Goal: Task Accomplishment & Management: Use online tool/utility

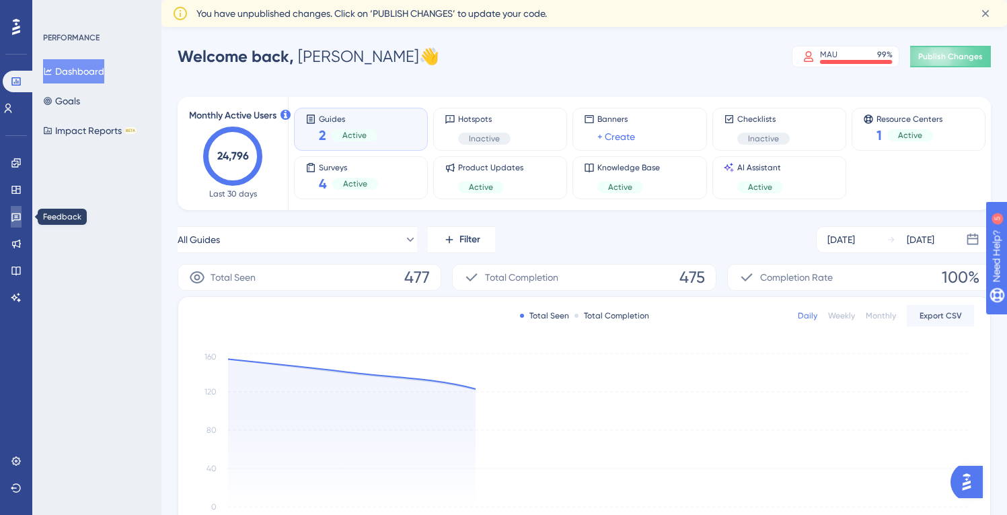
click at [13, 216] on icon at bounding box center [16, 216] width 11 height 11
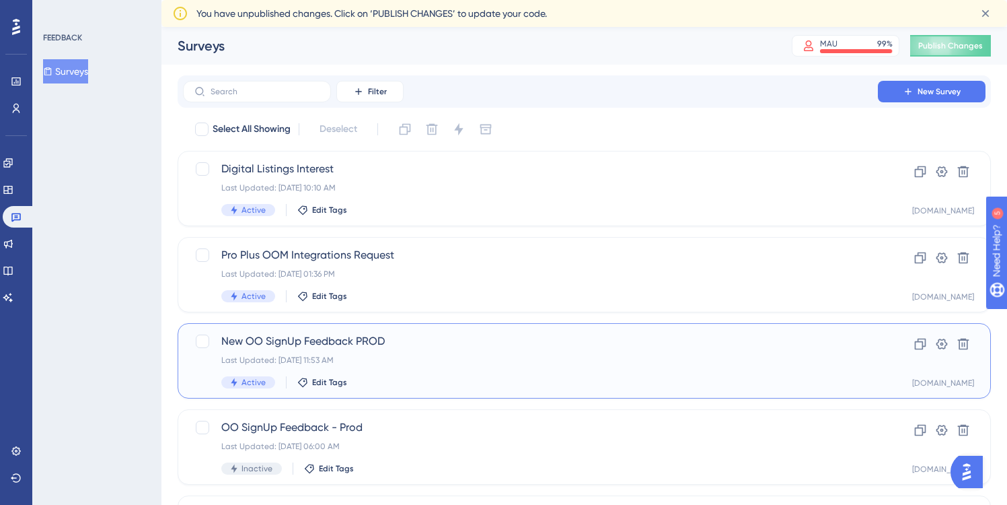
click at [417, 340] on span "New OO SignUp Feedback PROD" at bounding box center [530, 341] width 618 height 16
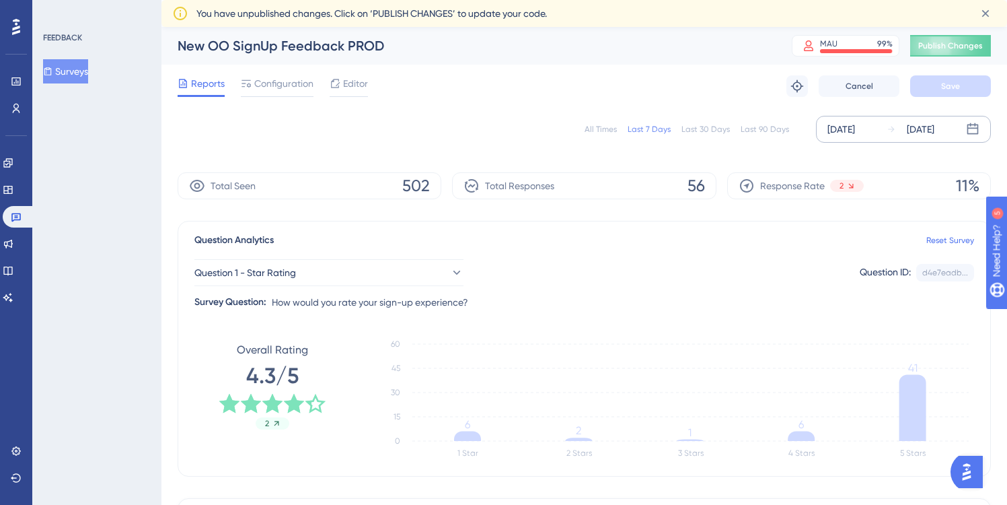
click at [835, 131] on div "[DATE]" at bounding box center [842, 129] width 28 height 16
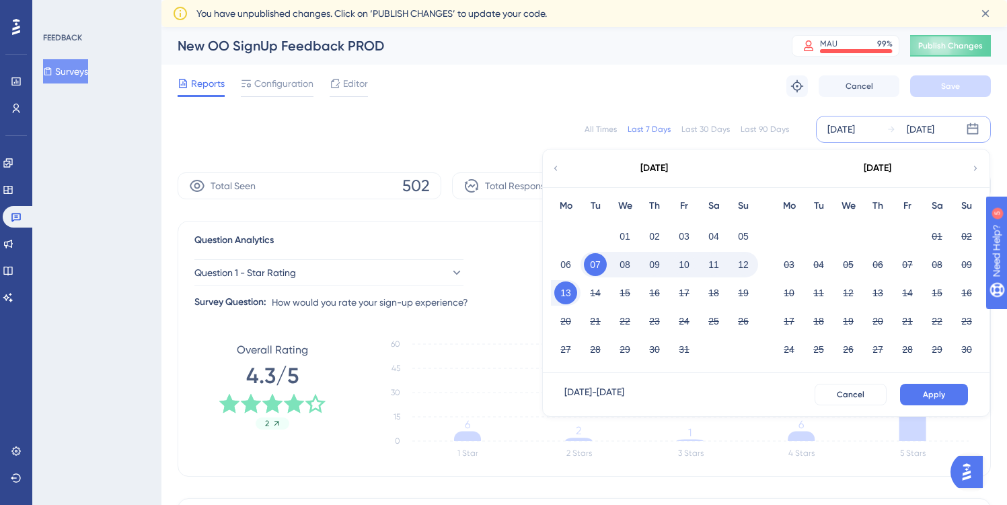
click at [558, 166] on icon at bounding box center [555, 168] width 9 height 12
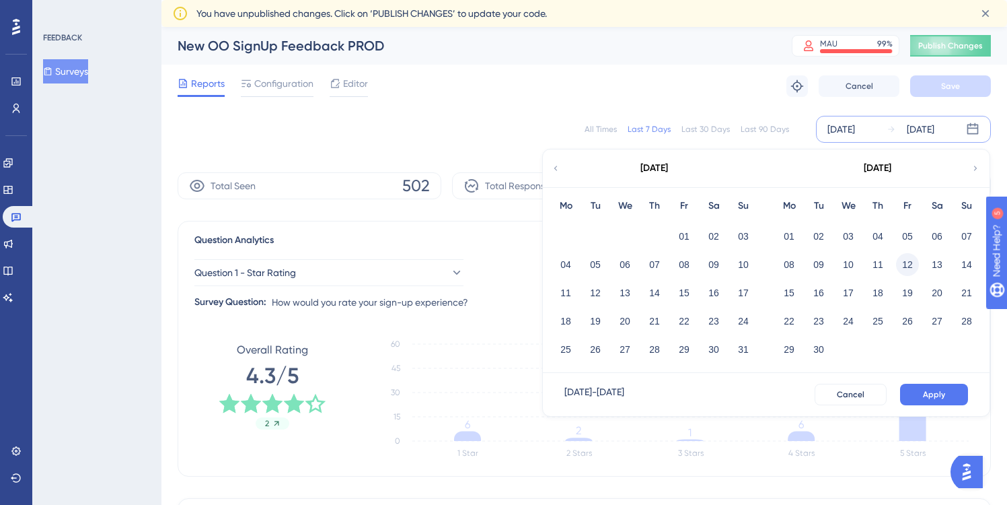
click at [910, 263] on button "12" at bounding box center [907, 264] width 23 height 23
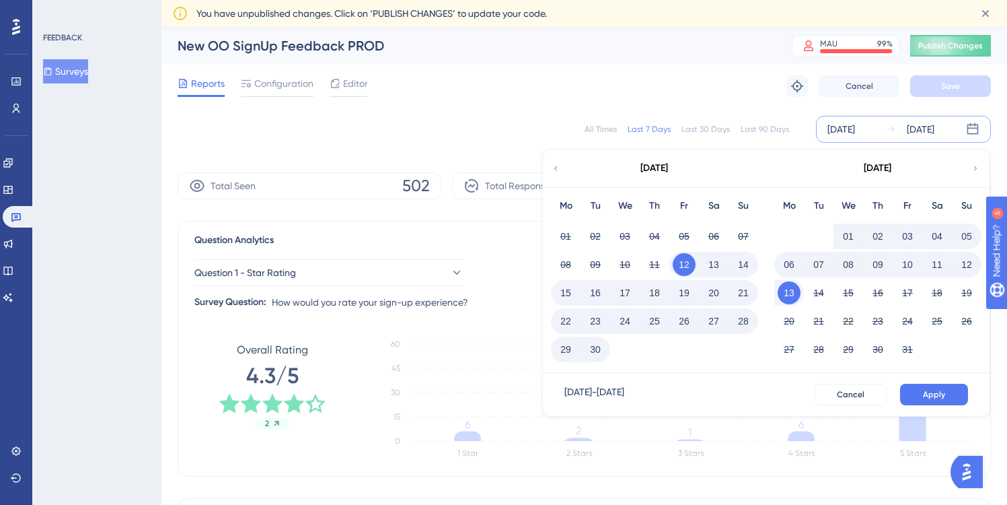
click at [966, 264] on button "12" at bounding box center [967, 264] width 23 height 23
click at [686, 266] on button "12" at bounding box center [684, 264] width 23 height 23
click at [715, 264] on button "13" at bounding box center [714, 264] width 23 height 23
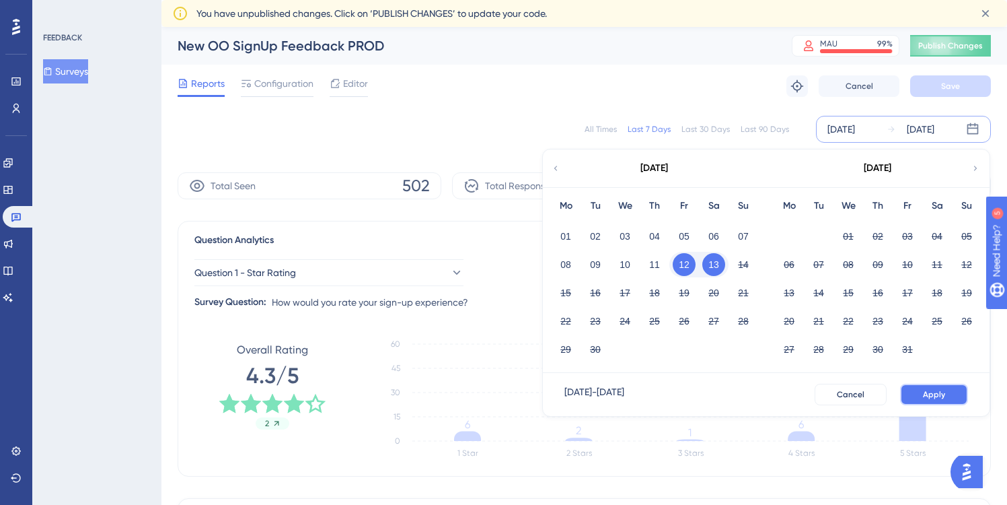
click at [933, 394] on span "Apply" at bounding box center [934, 394] width 22 height 11
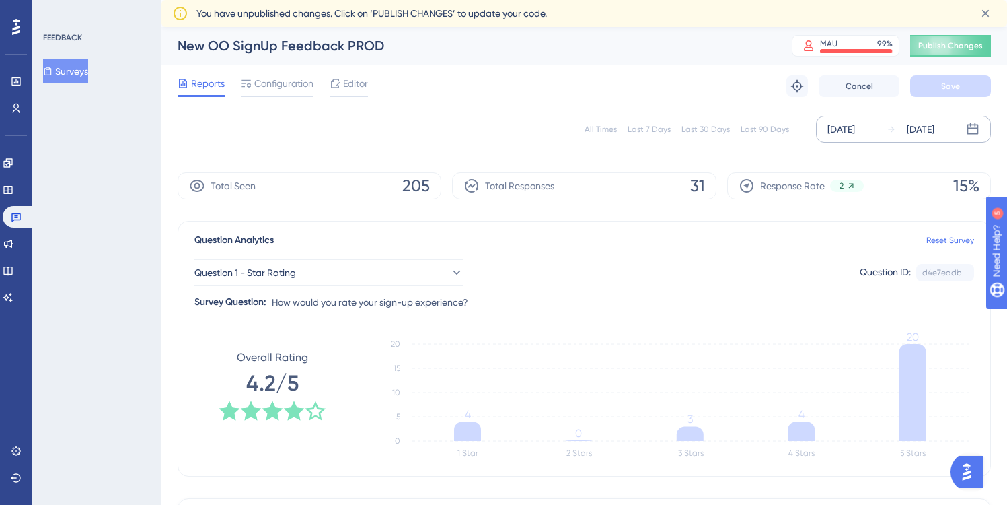
click at [847, 127] on div "[DATE]" at bounding box center [842, 129] width 28 height 16
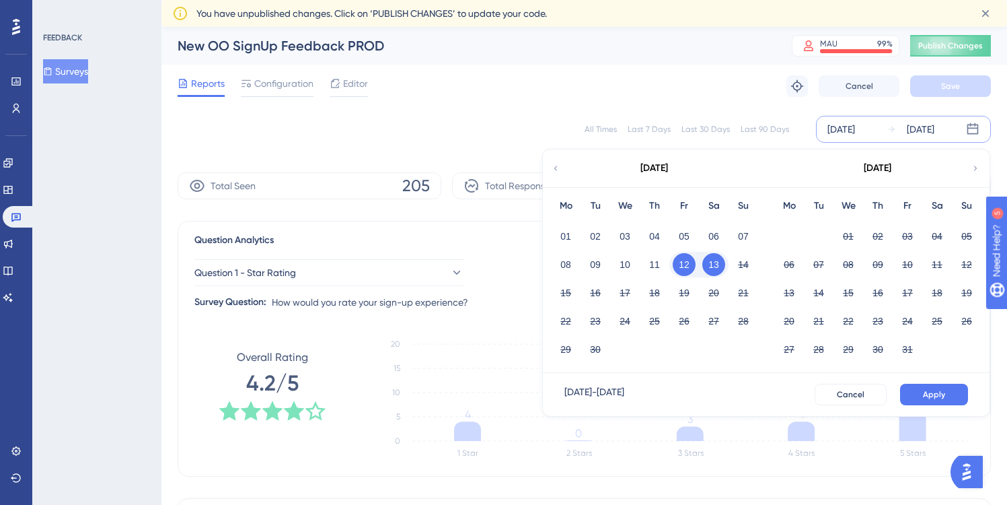
click at [688, 262] on button "12" at bounding box center [684, 264] width 23 height 23
click at [655, 291] on button "18" at bounding box center [654, 292] width 23 height 23
click at [654, 293] on button "18" at bounding box center [654, 292] width 23 height 23
click at [682, 293] on button "19" at bounding box center [684, 292] width 23 height 23
click at [927, 393] on span "Apply" at bounding box center [934, 394] width 22 height 11
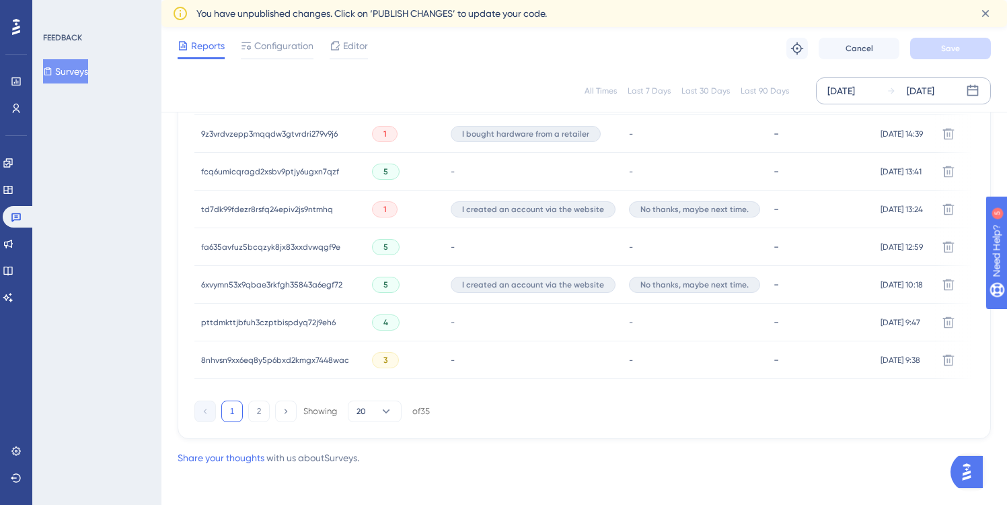
scroll to position [955, 0]
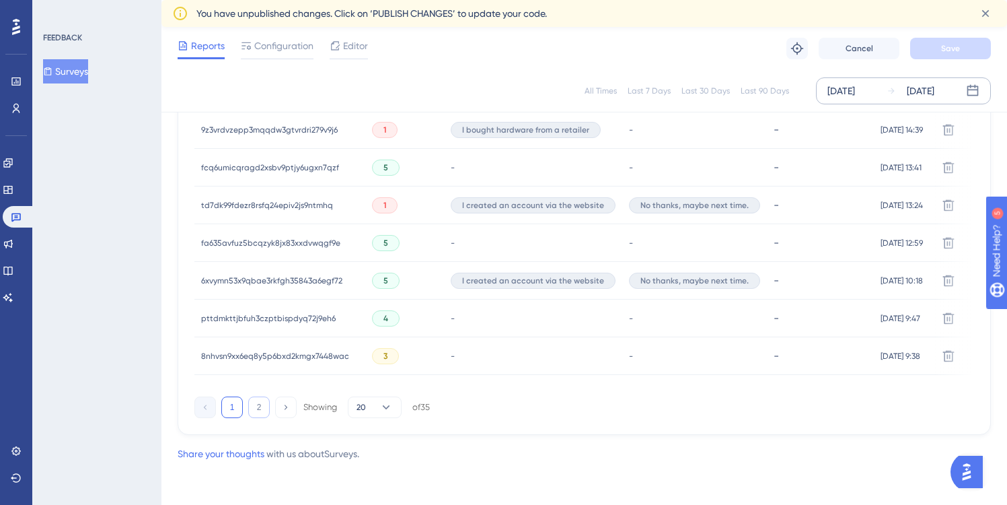
click at [259, 410] on button "2" at bounding box center [259, 407] width 22 height 22
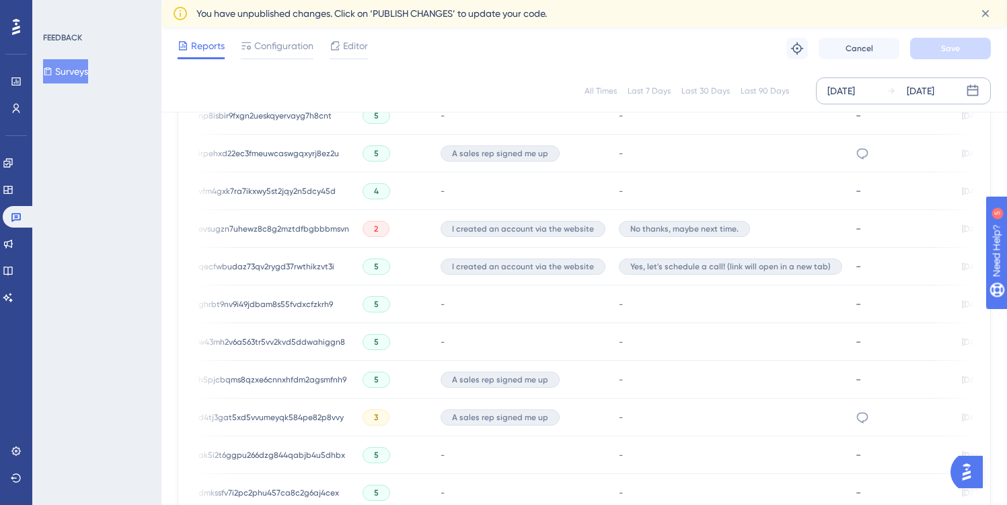
scroll to position [0, 0]
click at [260, 266] on span "qecfwbudaz73qv2rygd37rwthikzvt3i" at bounding box center [269, 266] width 136 height 11
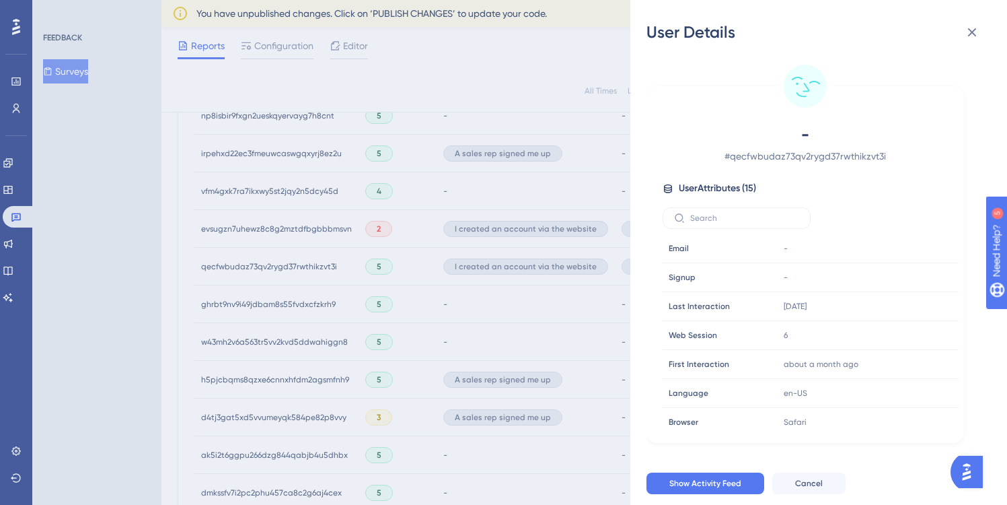
click at [781, 155] on span "# qecfwbudaz73qv2rygd37rwthikzvt3i" at bounding box center [805, 156] width 237 height 16
copy span "qecfwbudaz73qv2rygd37rwthikzvt3i"
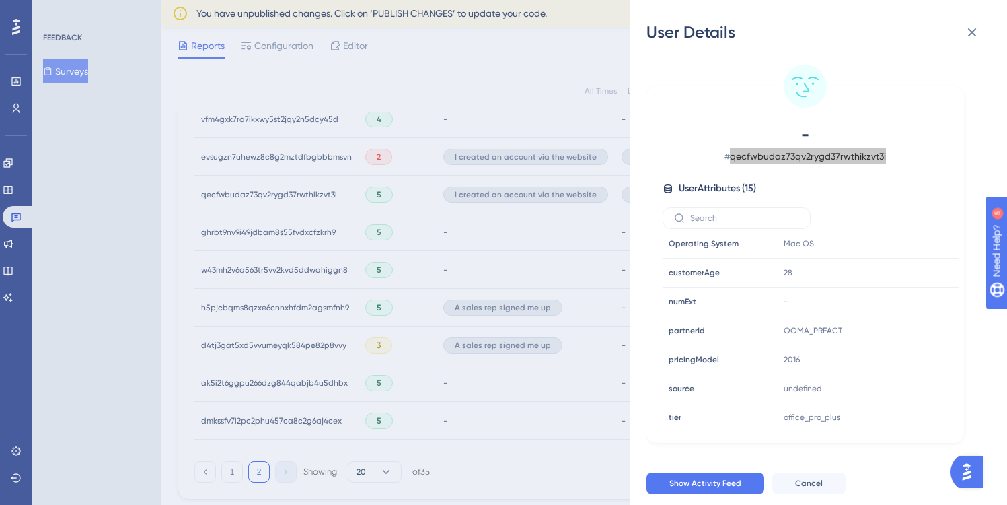
scroll to position [706, 0]
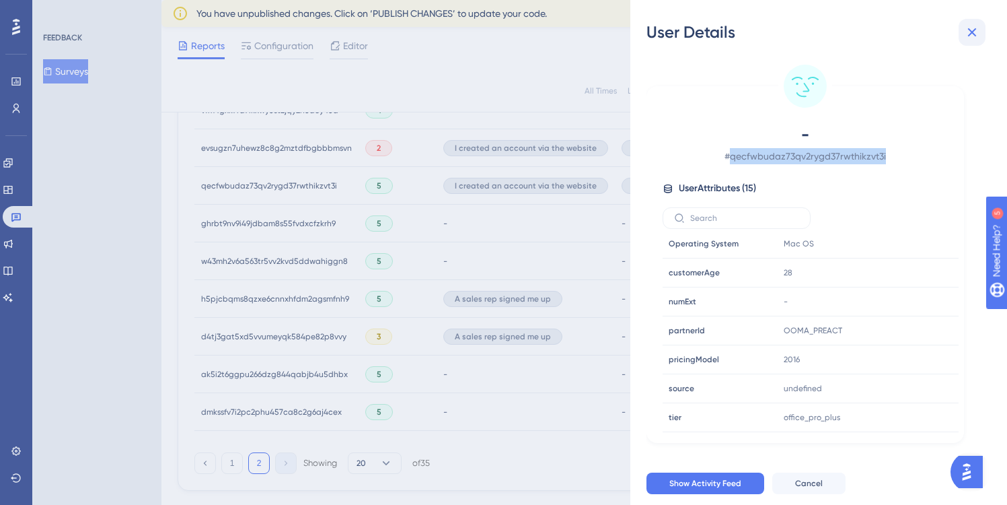
click at [976, 33] on icon at bounding box center [972, 32] width 16 height 16
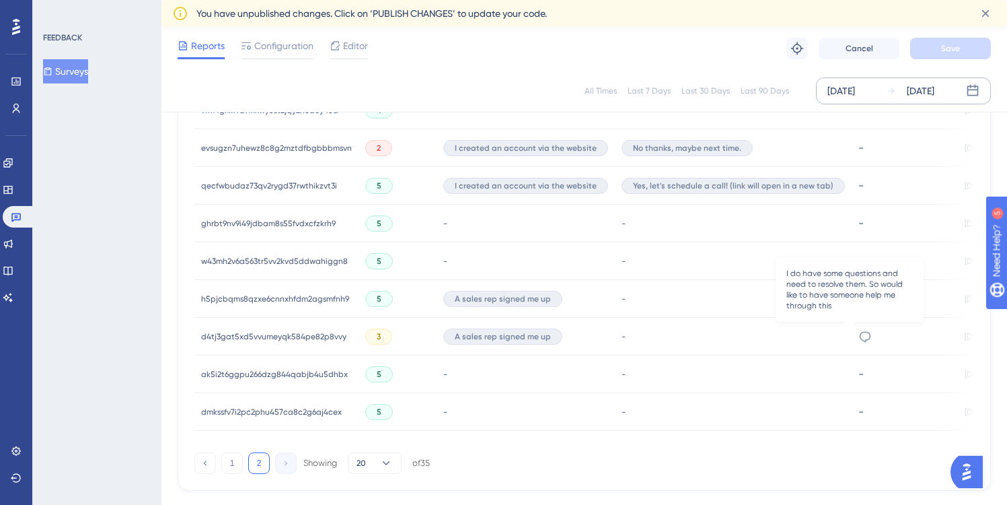
click at [859, 333] on icon at bounding box center [865, 336] width 13 height 13
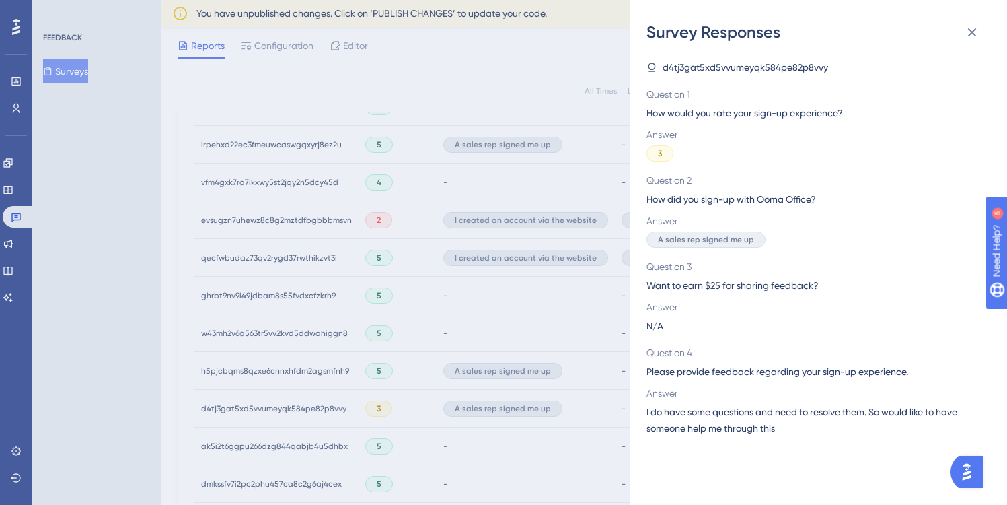
scroll to position [637, 0]
click at [974, 29] on icon at bounding box center [972, 32] width 16 height 16
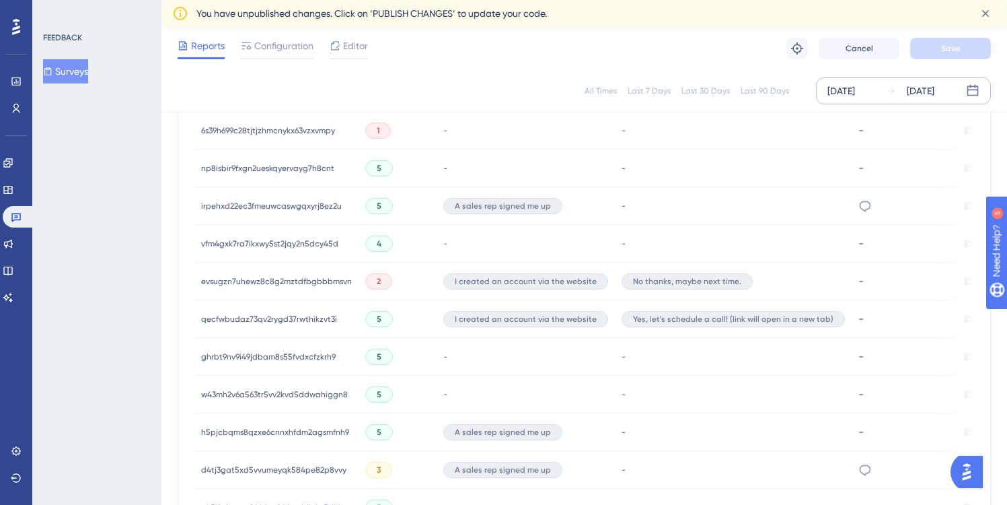
scroll to position [567, 0]
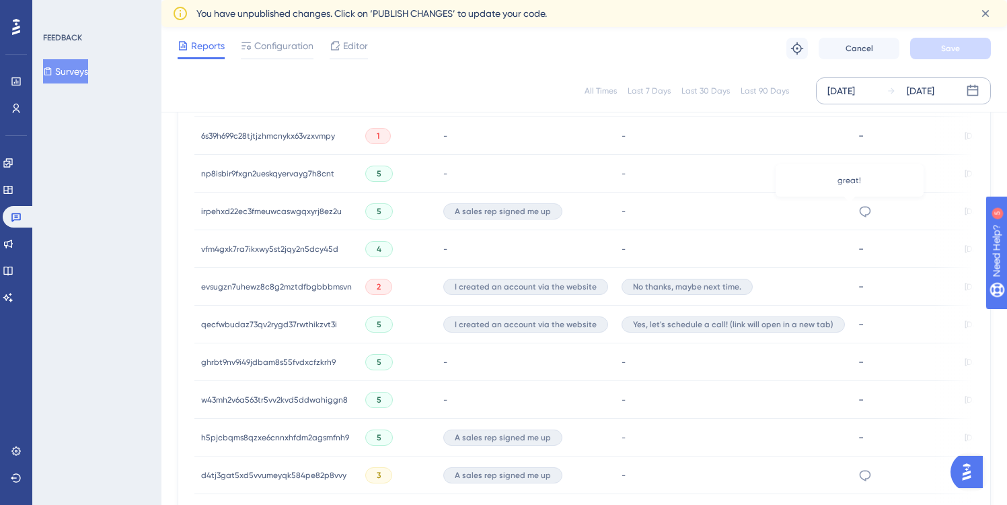
click at [859, 212] on icon at bounding box center [865, 211] width 13 height 13
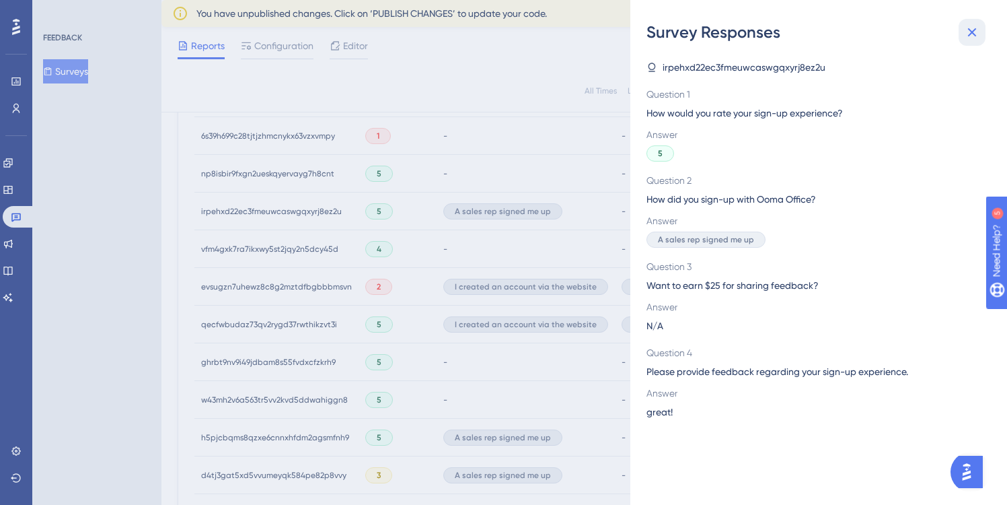
click at [971, 30] on icon at bounding box center [972, 32] width 9 height 9
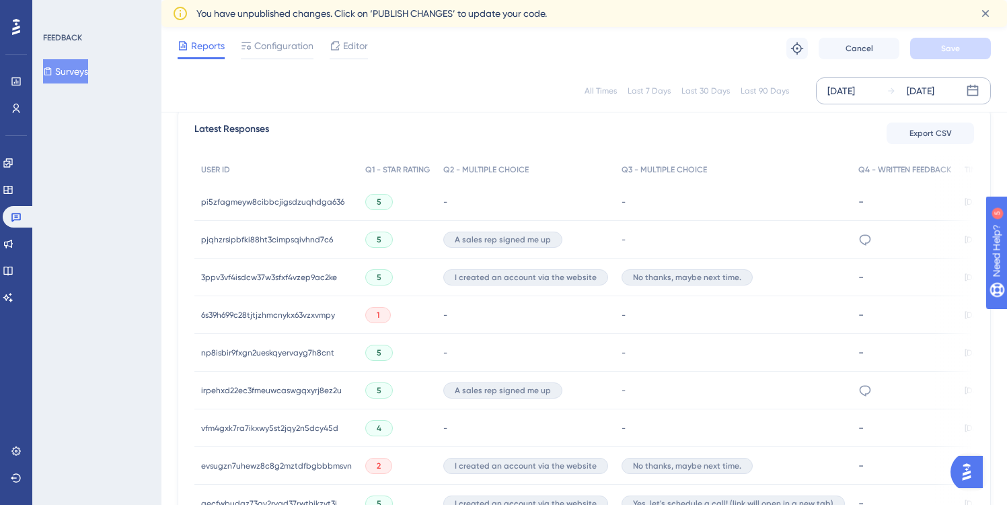
scroll to position [380, 0]
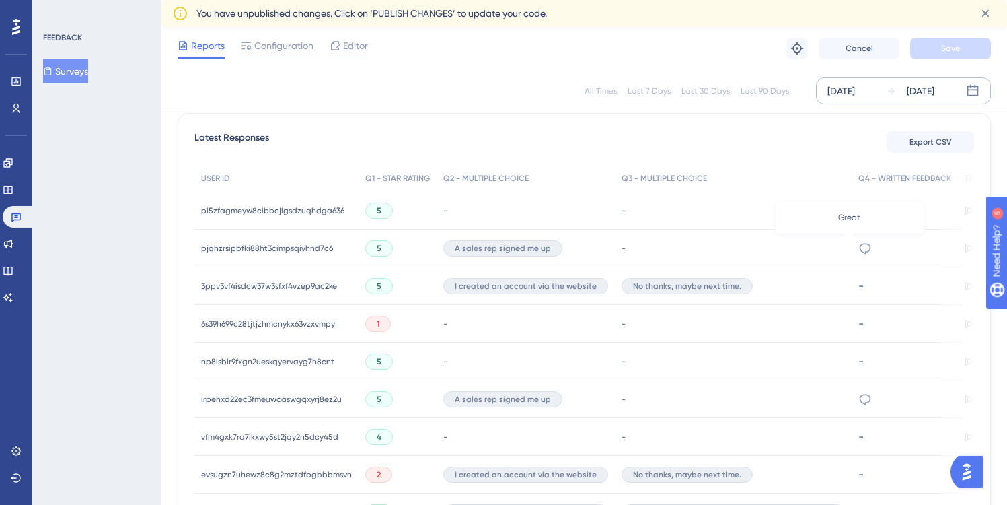
click at [859, 248] on icon at bounding box center [865, 248] width 13 height 13
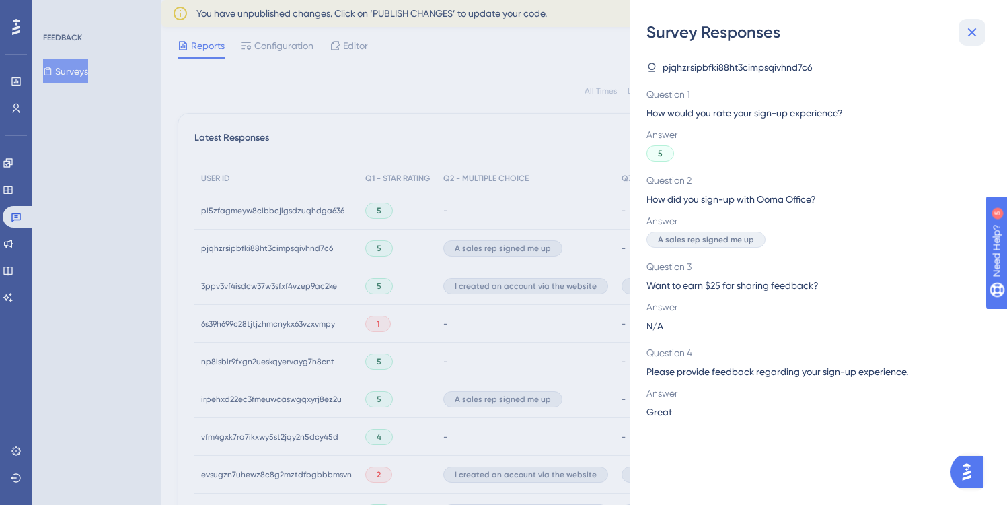
click at [972, 31] on icon at bounding box center [972, 32] width 16 height 16
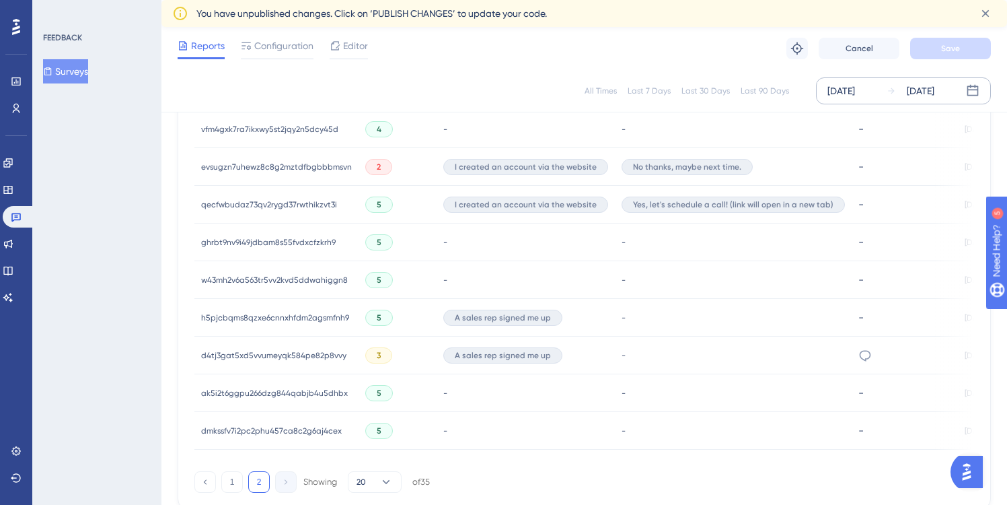
scroll to position [766, 0]
